Goal: Information Seeking & Learning: Learn about a topic

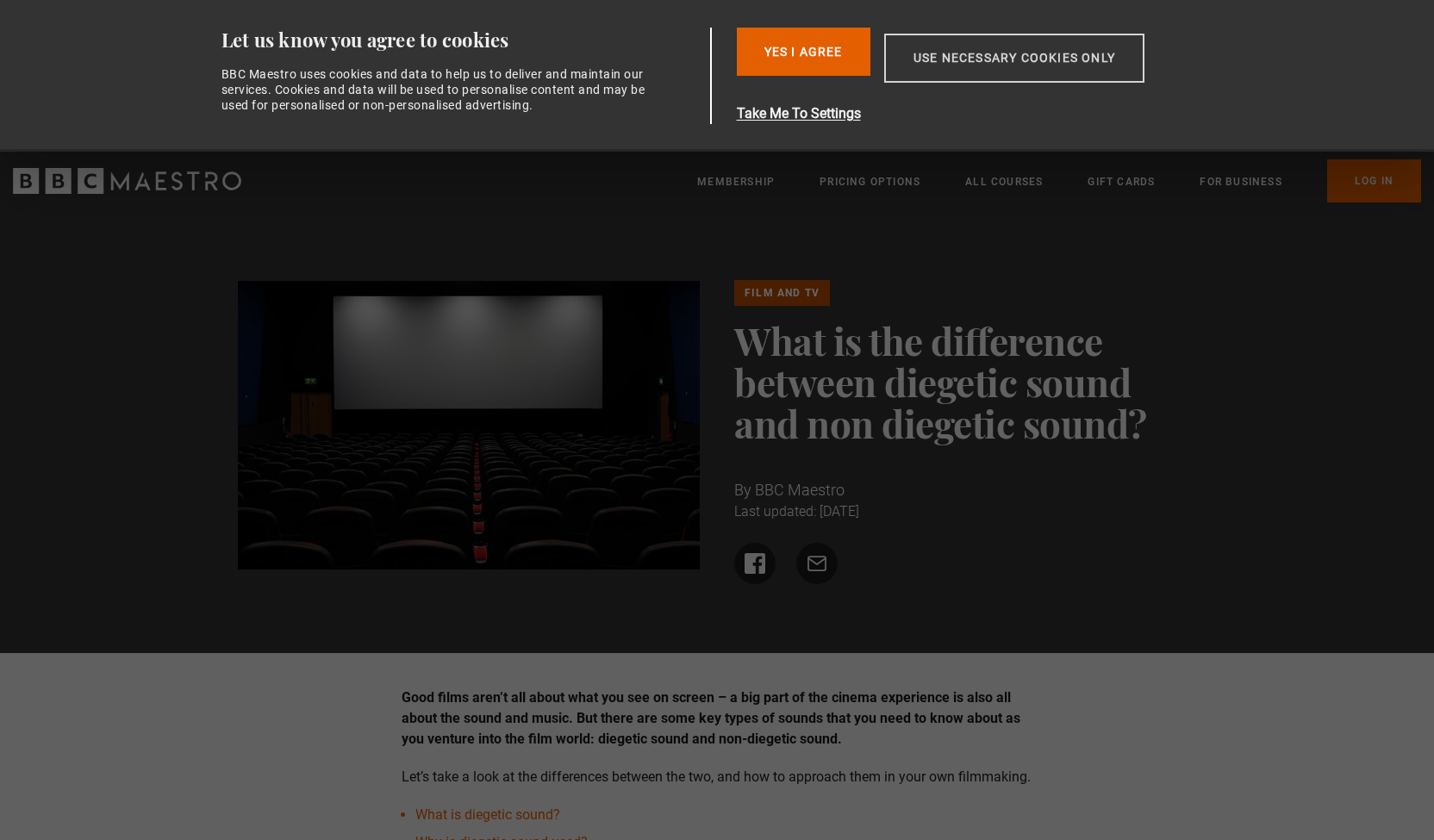
click at [974, 70] on button "Use necessary cookies only" at bounding box center [1014, 58] width 261 height 49
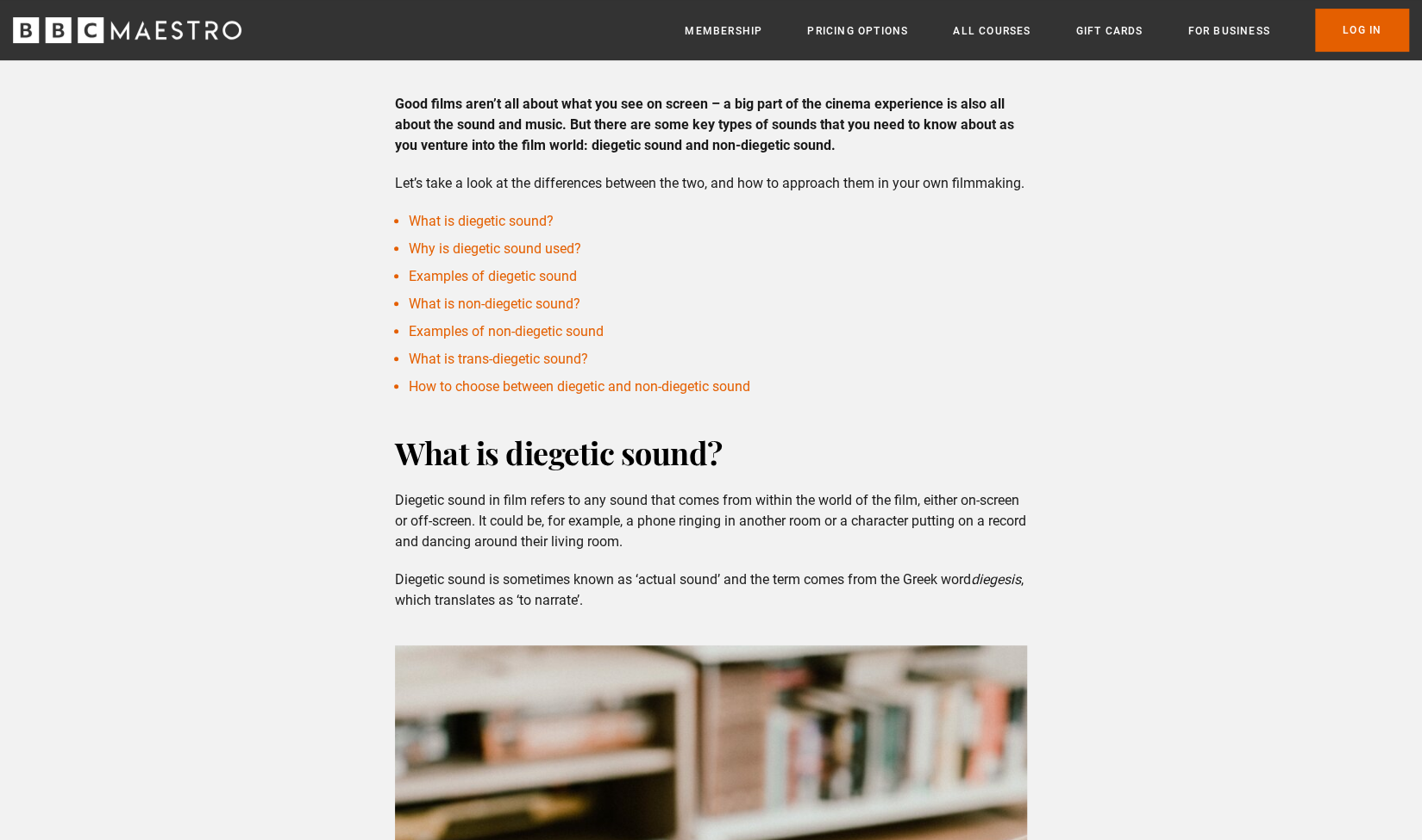
scroll to position [552, 0]
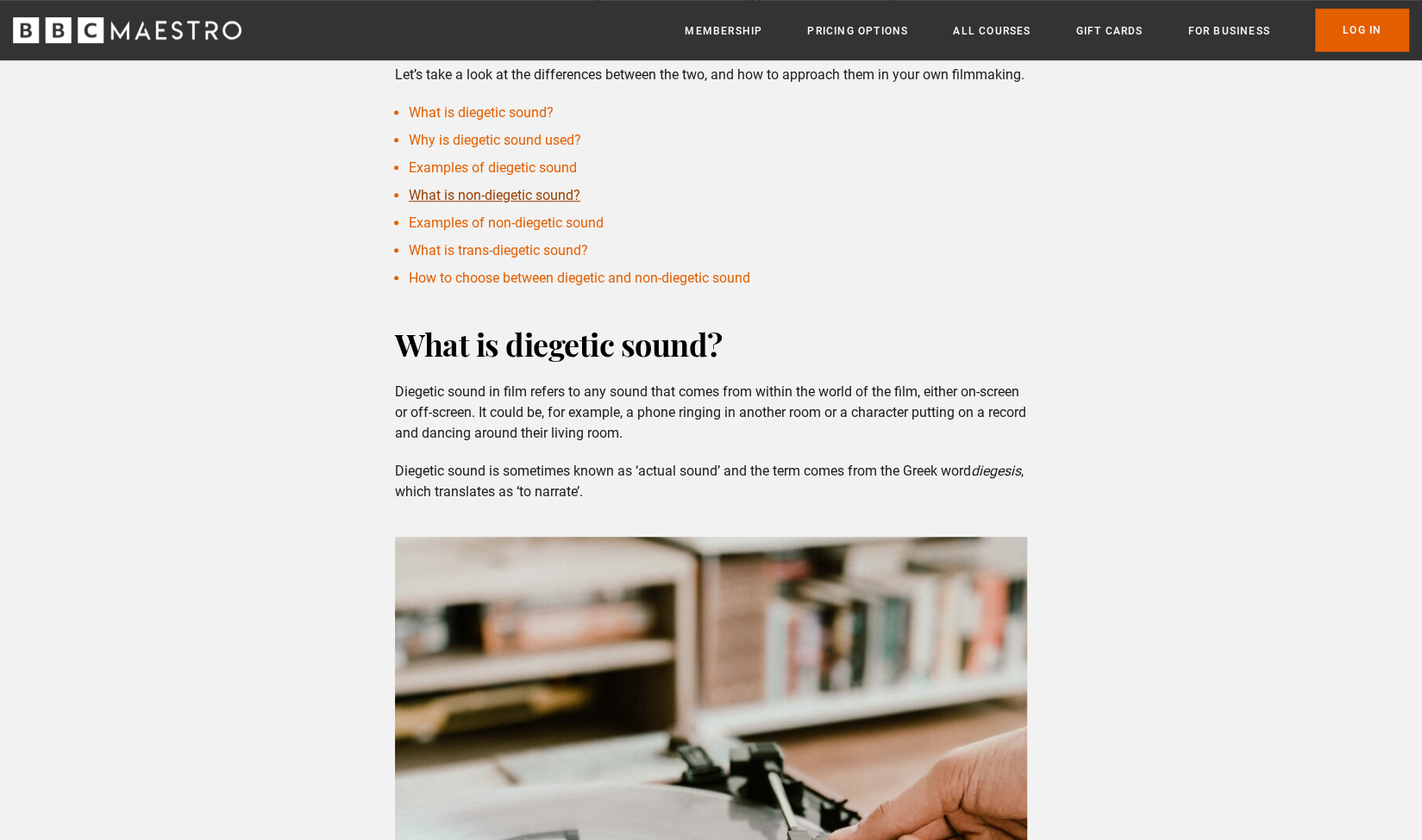
click at [557, 204] on link "What is non-diegetic sound?" at bounding box center [494, 195] width 171 height 17
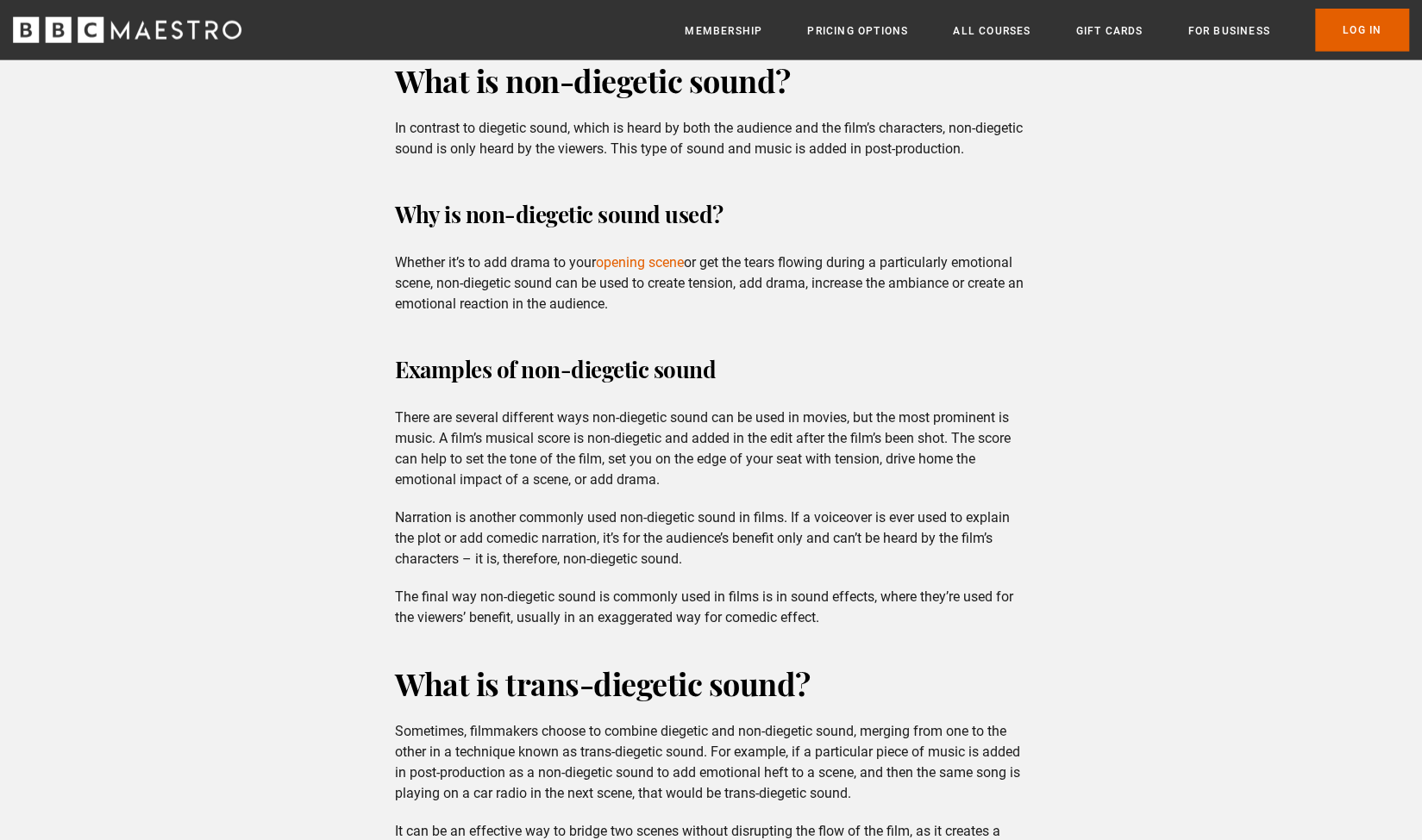
scroll to position [2716, 0]
drag, startPoint x: 662, startPoint y: 159, endPoint x: 742, endPoint y: 177, distance: 82.0
click at [742, 158] on p "In contrast to diegetic sound, which is heard by both the audience and the film…" at bounding box center [711, 138] width 632 height 41
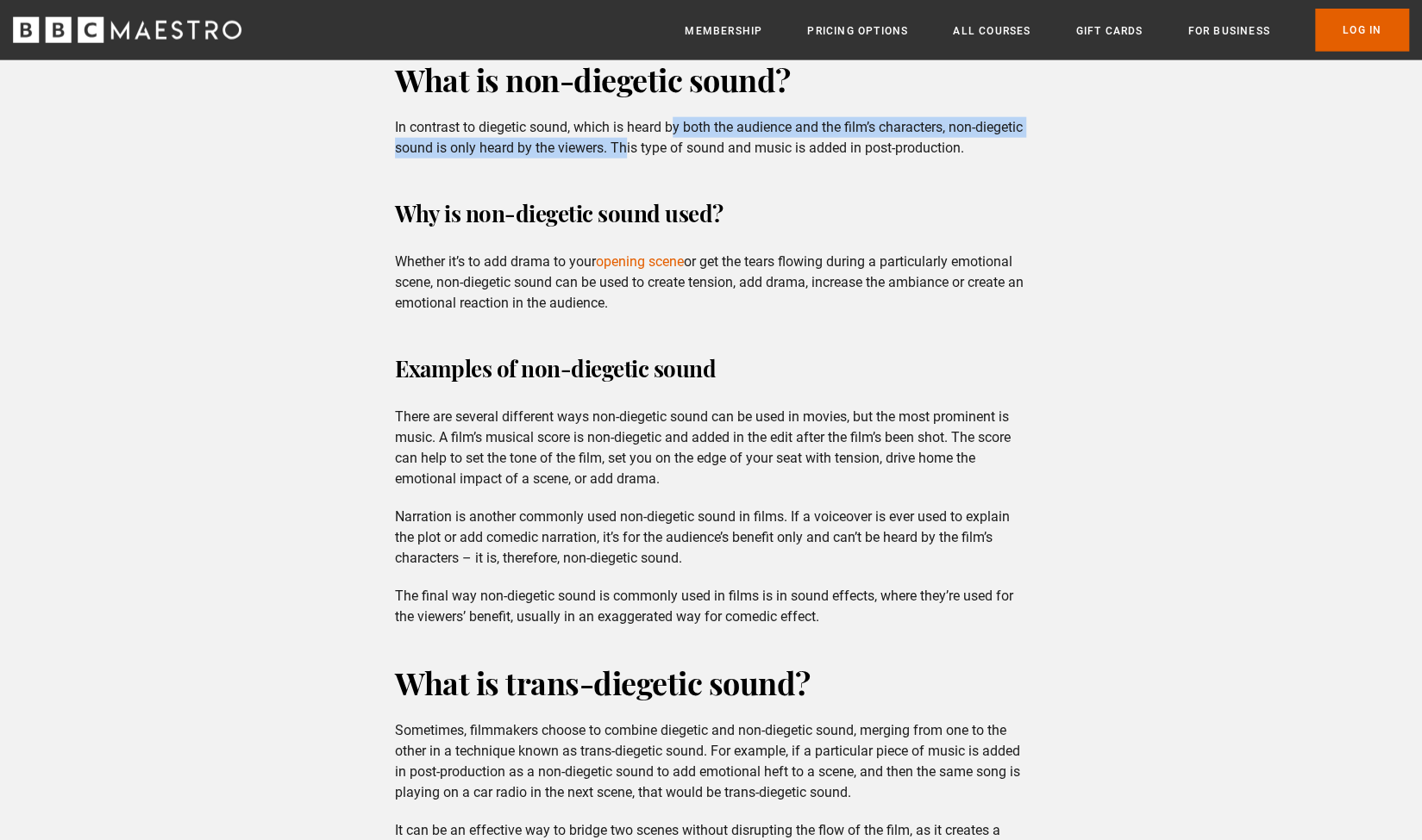
drag, startPoint x: 676, startPoint y: 154, endPoint x: 675, endPoint y: 178, distance: 24.0
click at [675, 178] on div "What is non-diegetic sound? In contrast to diegetic sound, which is heard by bo…" at bounding box center [711, 186] width 659 height 255
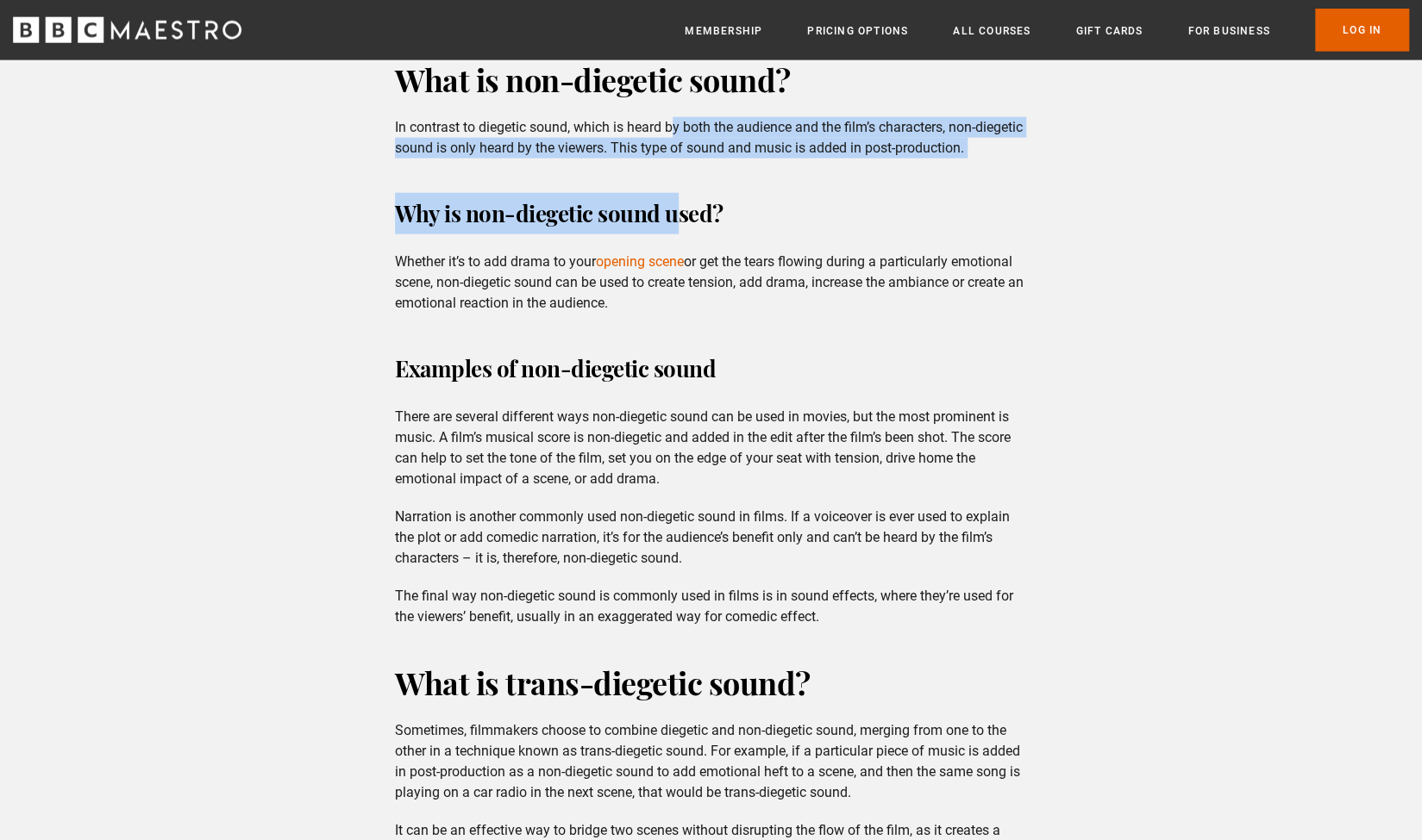
click at [675, 178] on div "What is non-diegetic sound? In contrast to diegetic sound, which is heard by bo…" at bounding box center [711, 186] width 659 height 255
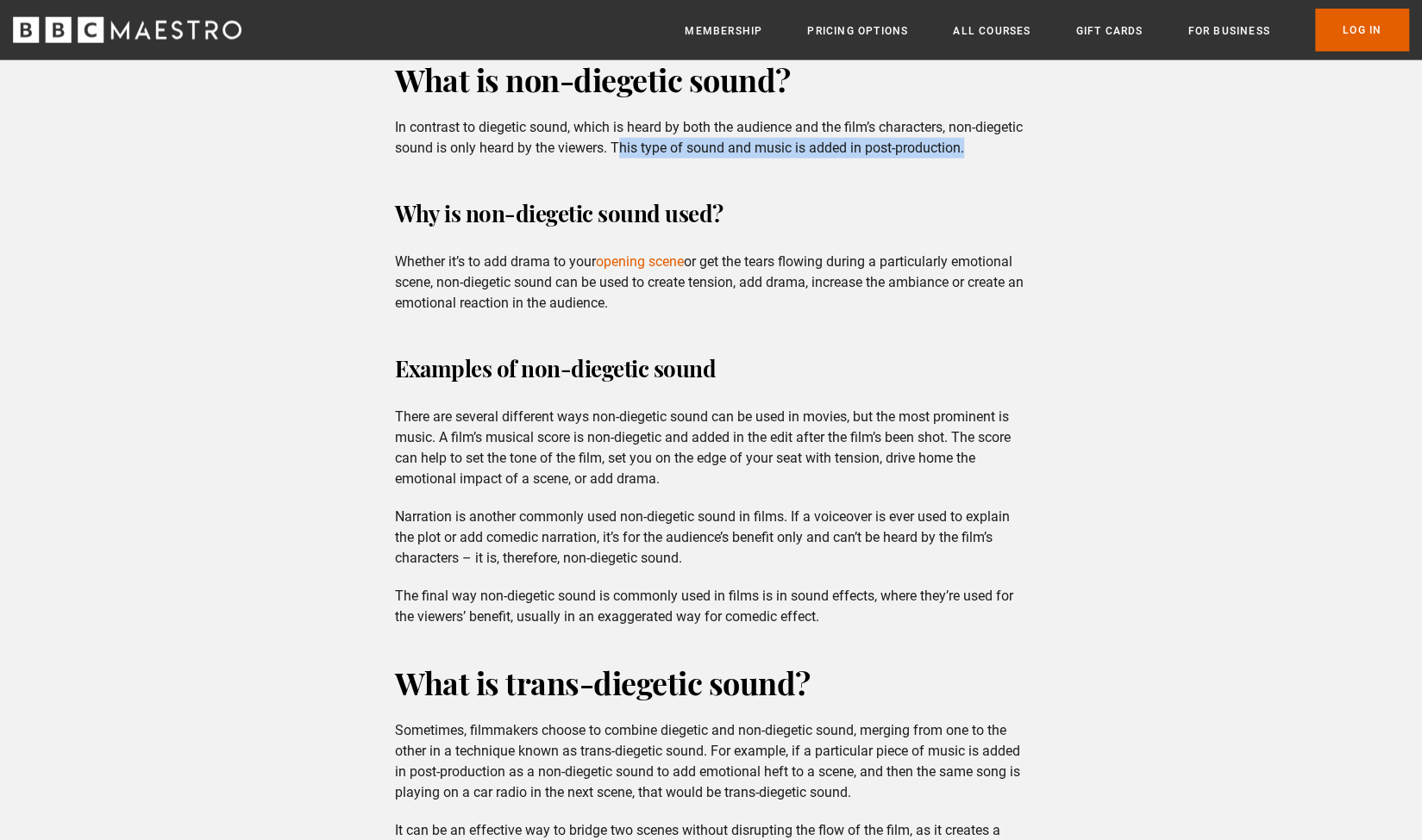
drag, startPoint x: 671, startPoint y: 171, endPoint x: 1020, endPoint y: 168, distance: 349.0
click at [1020, 158] on p "In contrast to diegetic sound, which is heard by both the audience and the film…" at bounding box center [711, 138] width 632 height 41
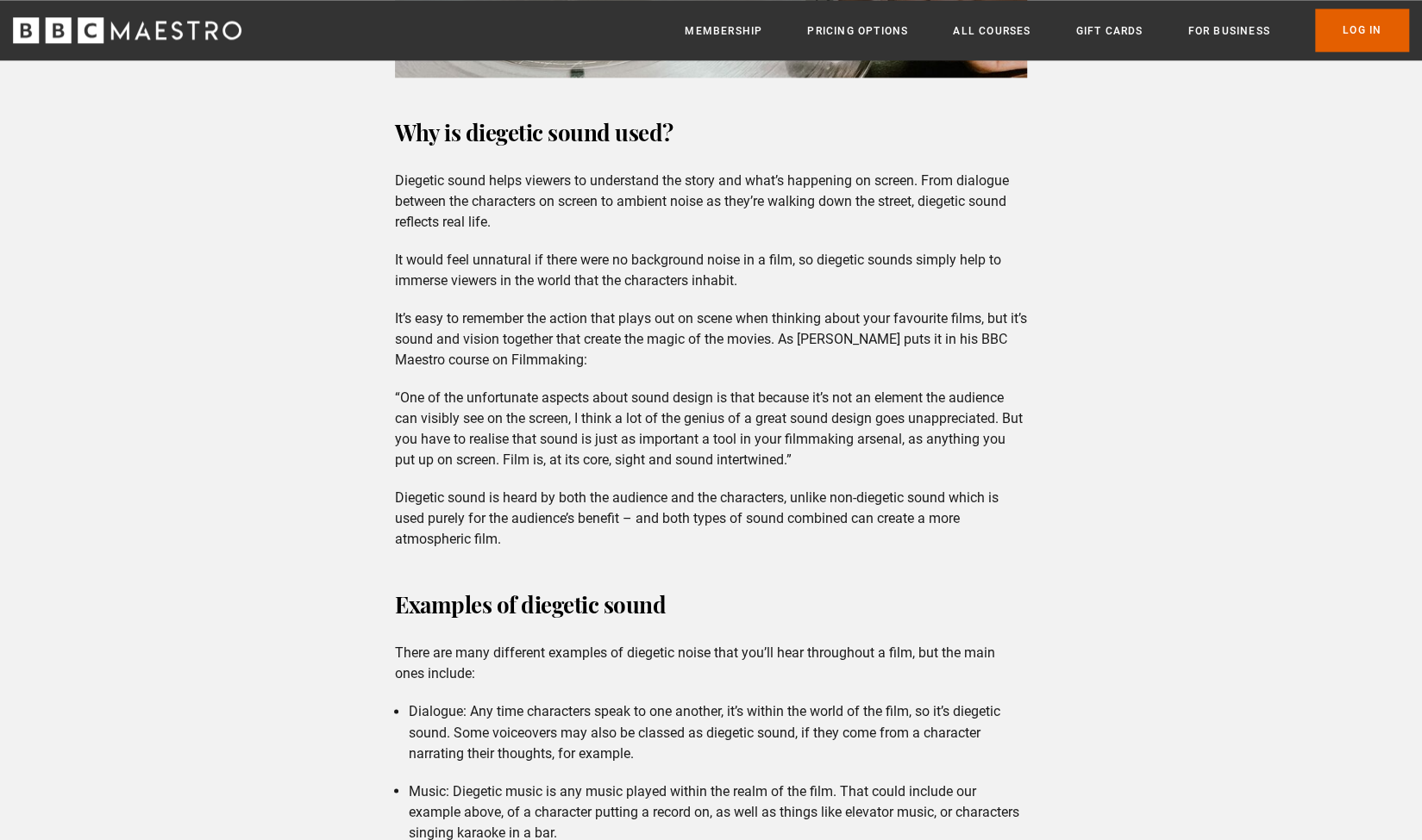
scroll to position [1440, 0]
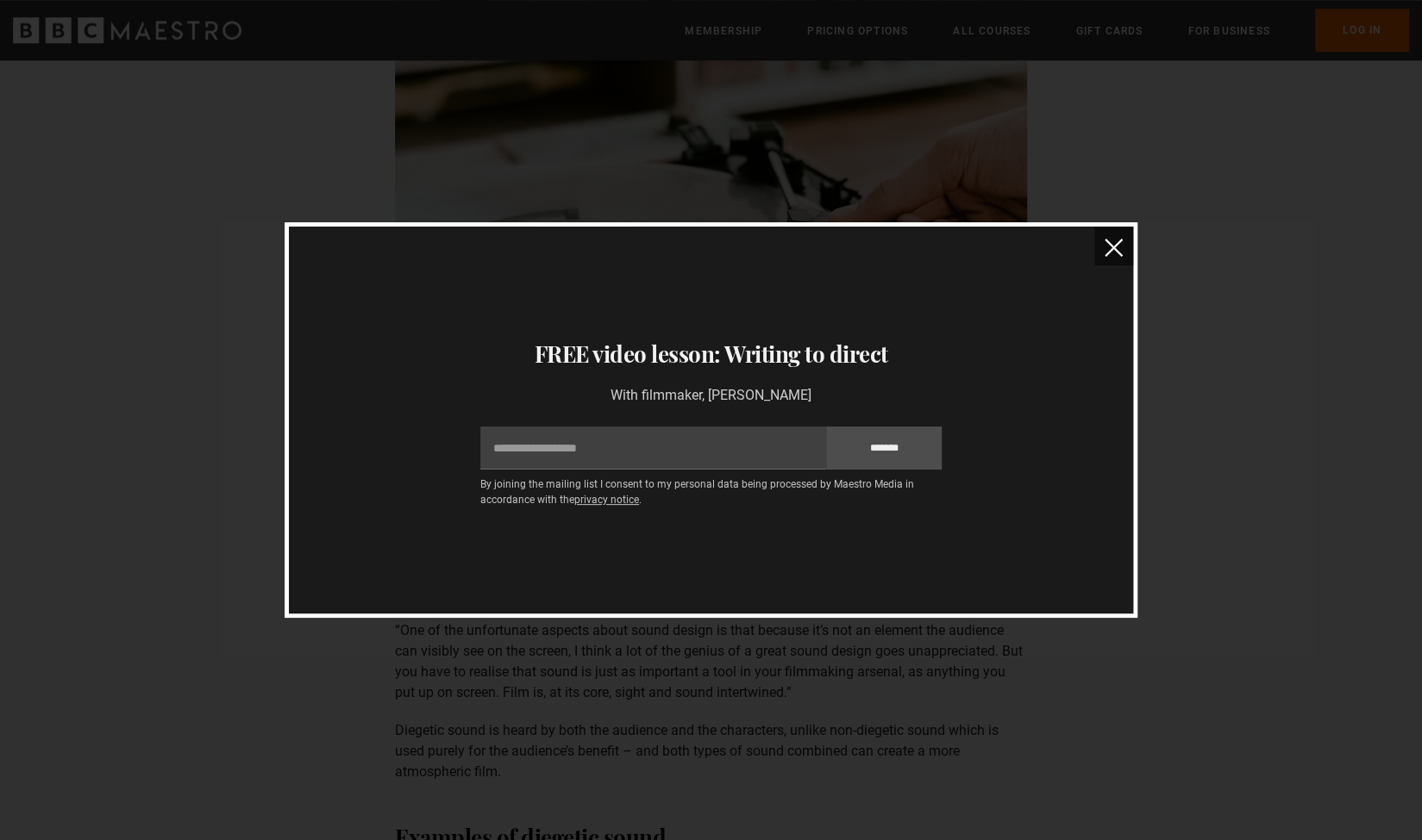
scroll to position [578, 0]
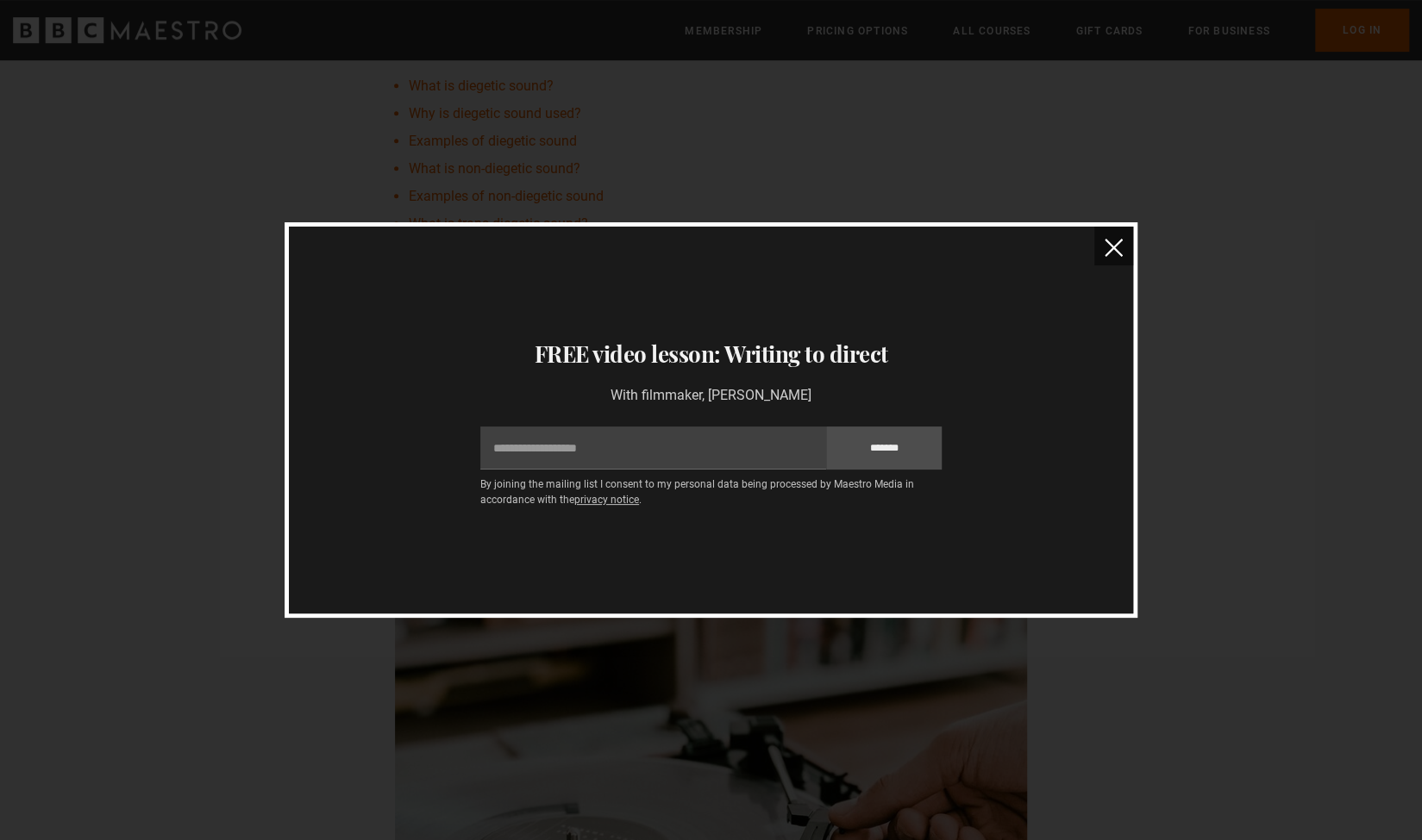
click at [1123, 245] on button "close" at bounding box center [1113, 245] width 38 height 38
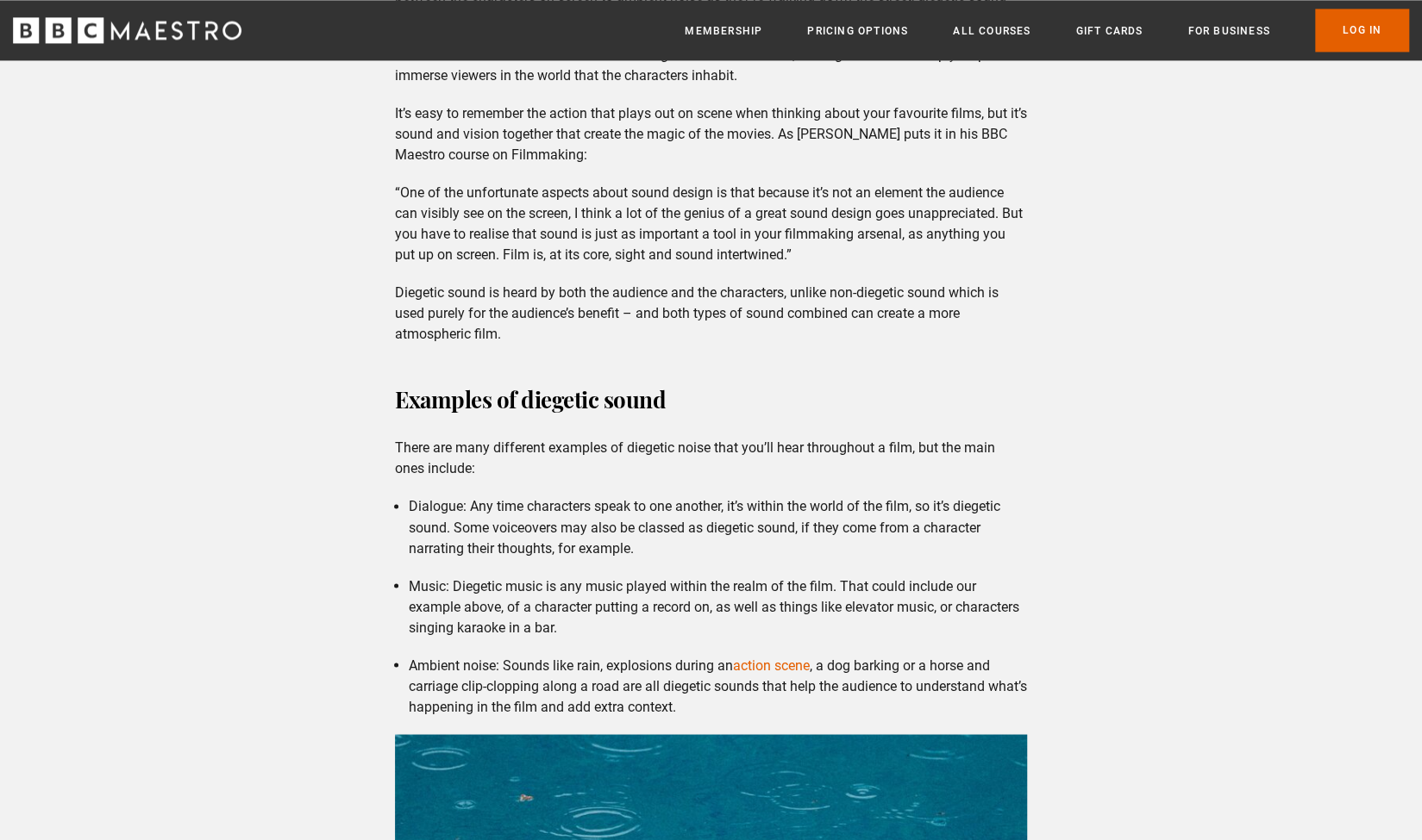
scroll to position [1616, 0]
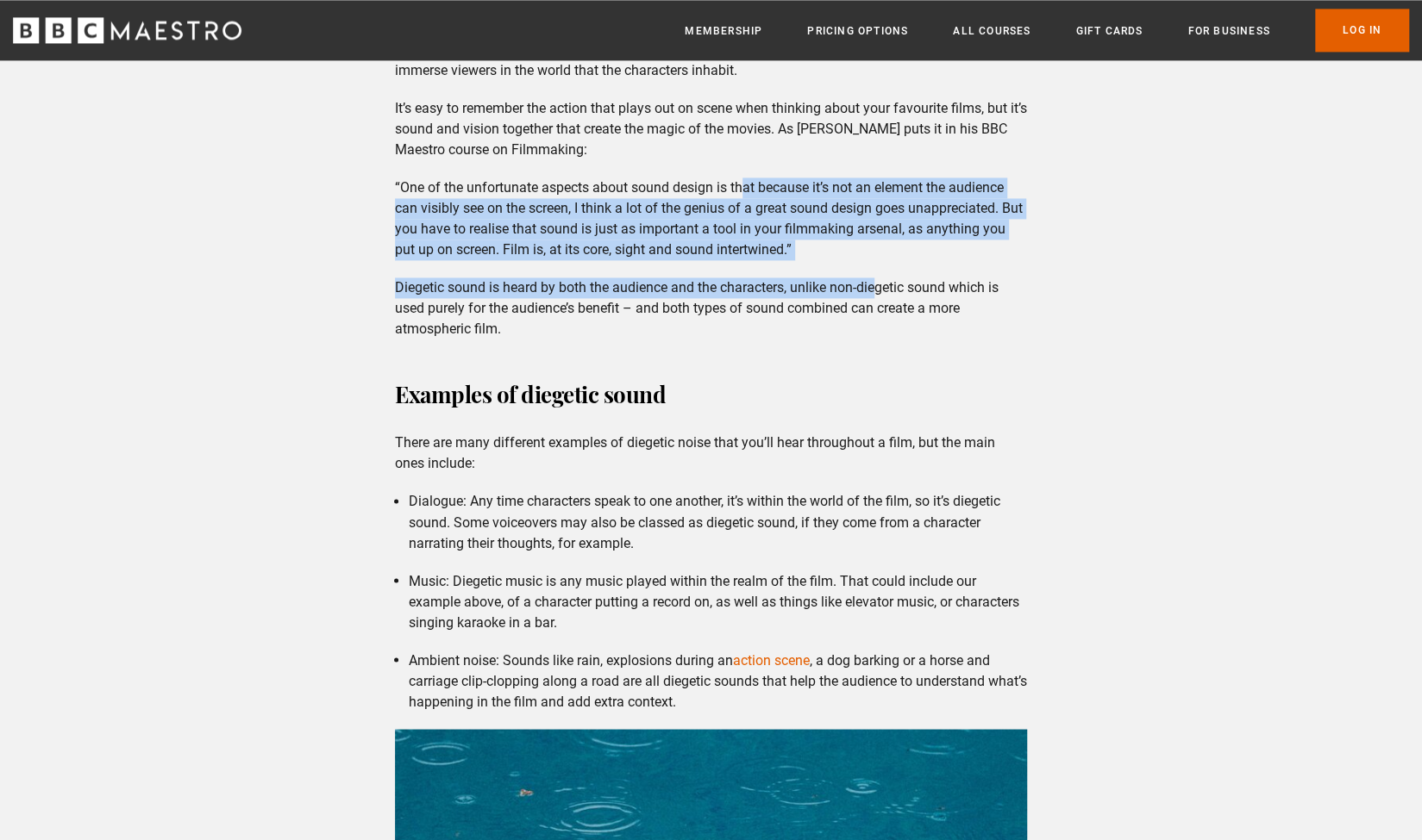
drag, startPoint x: 744, startPoint y: 214, endPoint x: 879, endPoint y: 303, distance: 161.7
click at [879, 303] on div "Why is diegetic sound used? Diegetic sound helps viewers to understand the stor…" at bounding box center [711, 120] width 659 height 438
click at [879, 303] on p "Diegetic sound is heard by both the audience and the characters, unlike non-die…" at bounding box center [711, 308] width 632 height 62
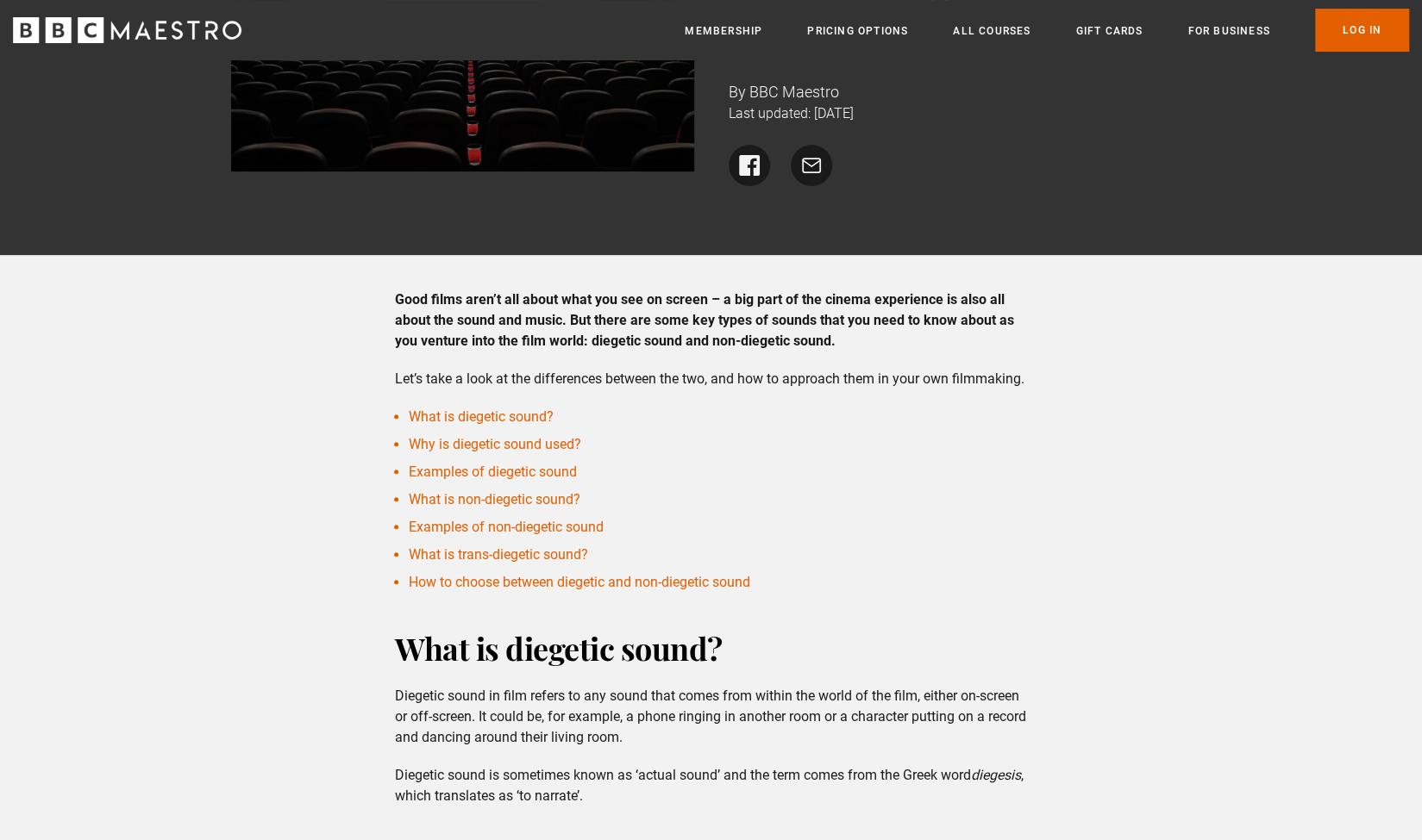
scroll to position [44, 0]
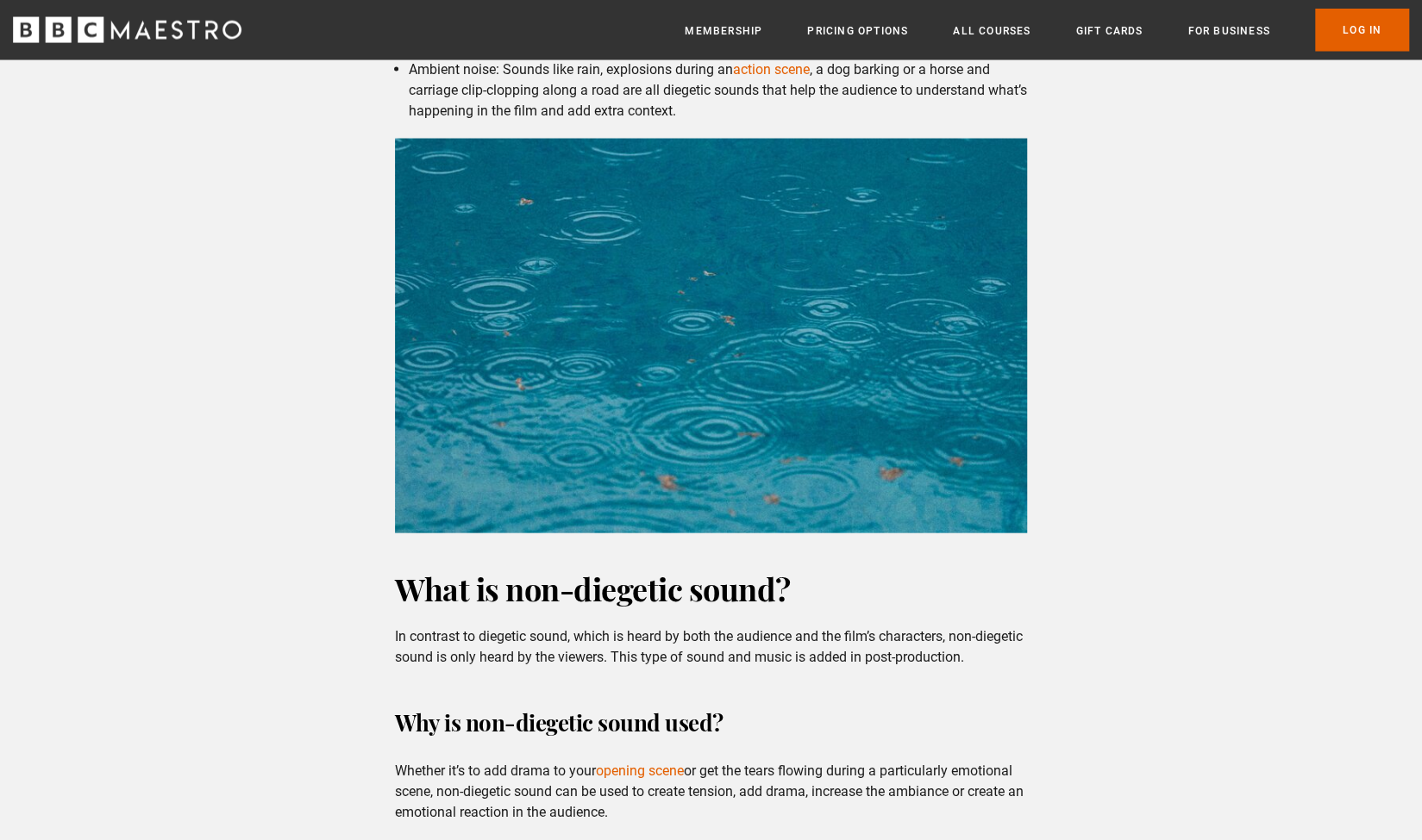
scroll to position [2942, 0]
